Goal: Navigation & Orientation: Find specific page/section

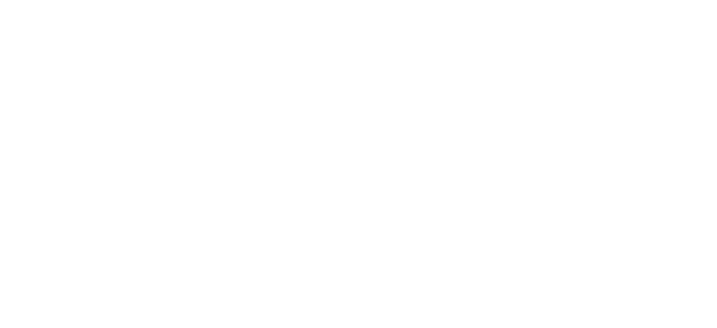
click at [139, 83] on div at bounding box center [358, 164] width 709 height 328
click at [149, 81] on div at bounding box center [358, 164] width 709 height 328
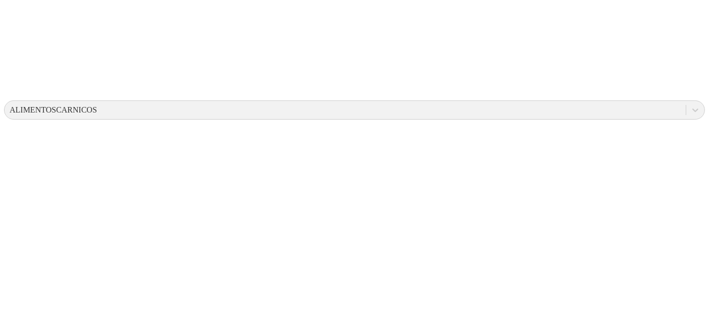
scroll to position [310, 0]
drag, startPoint x: 702, startPoint y: 191, endPoint x: 701, endPoint y: 278, distance: 87.3
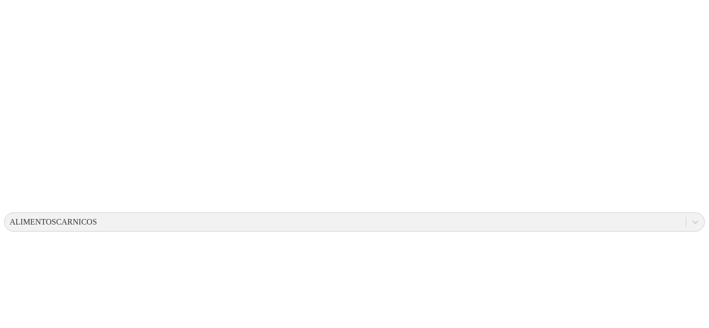
scroll to position [0, 0]
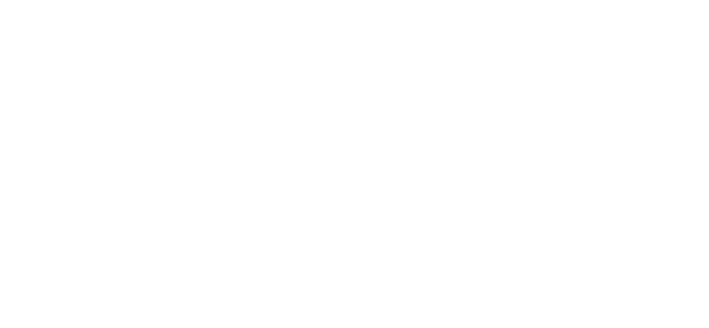
scroll to position [568, 0]
drag, startPoint x: 690, startPoint y: 263, endPoint x: 491, endPoint y: 322, distance: 207.6
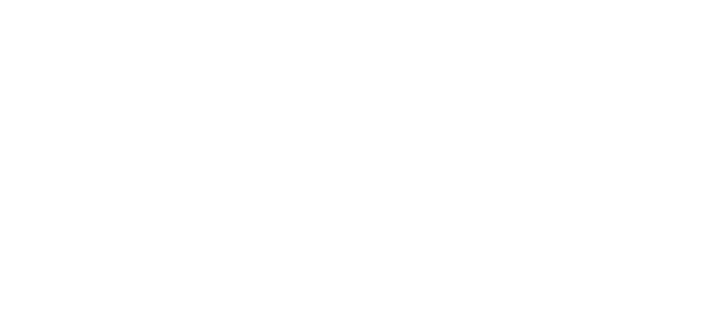
click at [602, 18] on div at bounding box center [362, 164] width 717 height 328
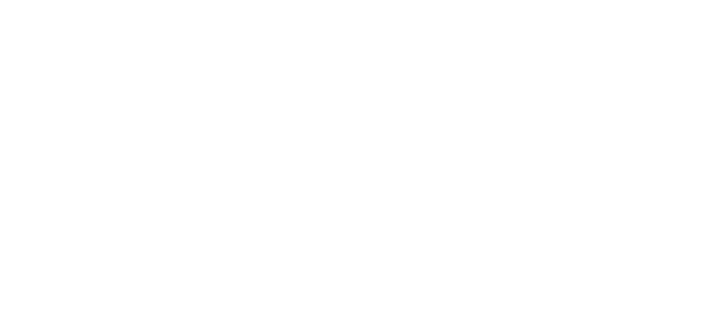
scroll to position [254, 0]
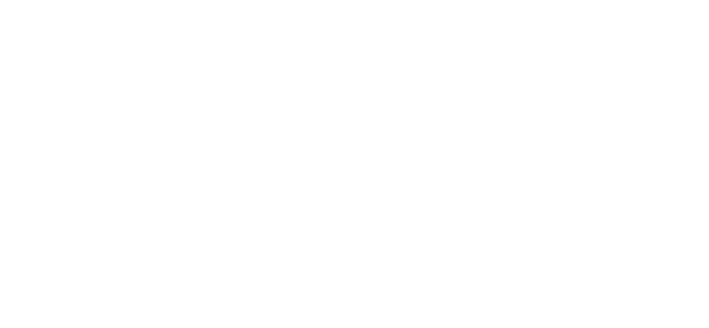
drag, startPoint x: 563, startPoint y: 67, endPoint x: 567, endPoint y: 80, distance: 14.2
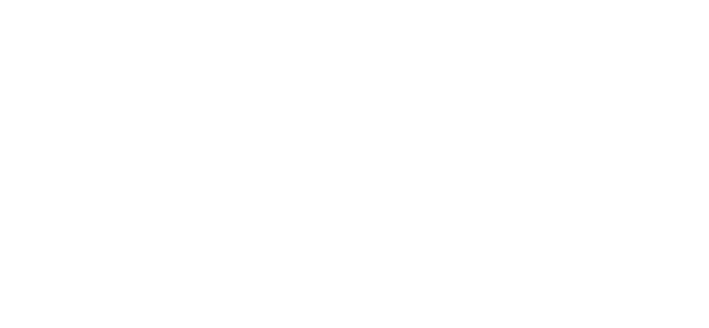
scroll to position [594, 0]
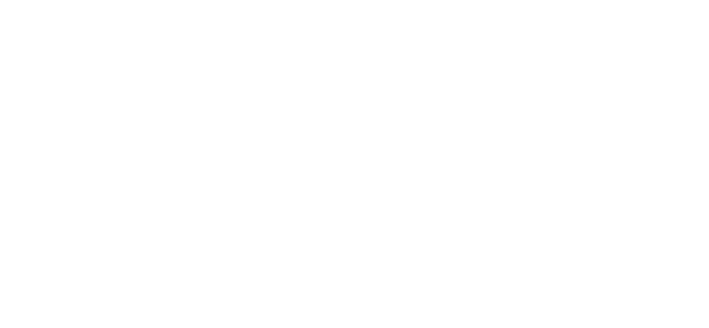
drag, startPoint x: 445, startPoint y: 19, endPoint x: 462, endPoint y: 19, distance: 17.2
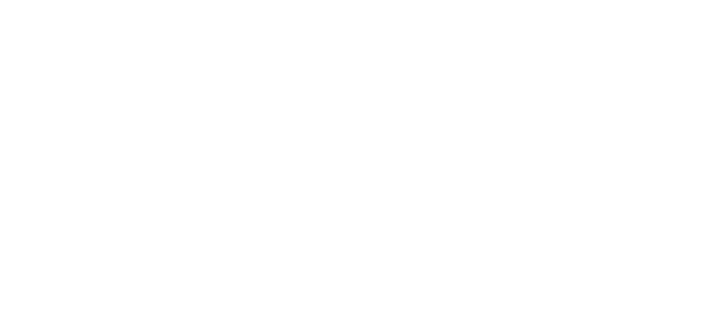
scroll to position [667, 0]
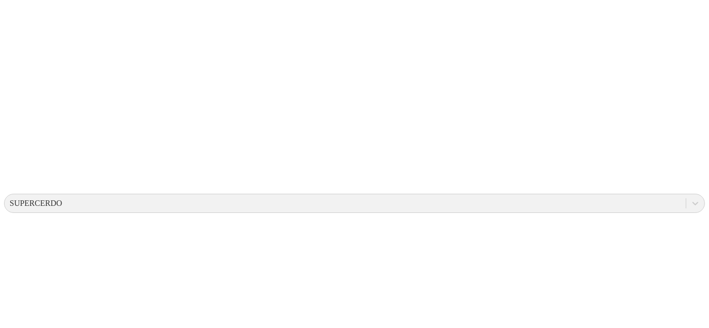
scroll to position [278, 0]
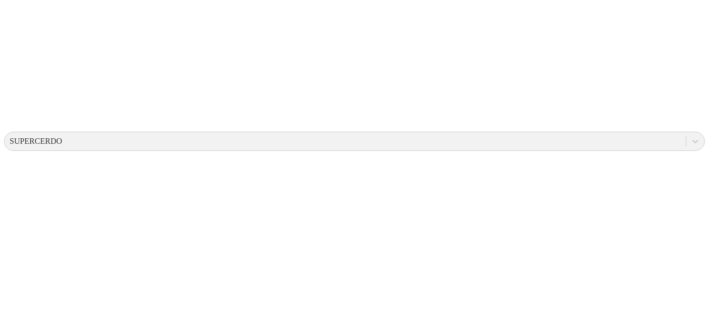
drag, startPoint x: 687, startPoint y: 225, endPoint x: 686, endPoint y: 264, distance: 38.8
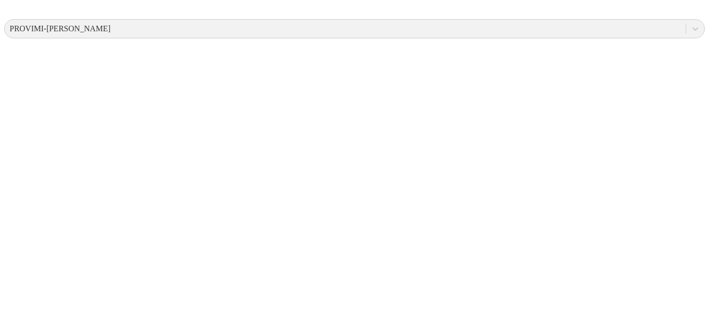
scroll to position [371, 0]
